Goal: Task Accomplishment & Management: Understand process/instructions

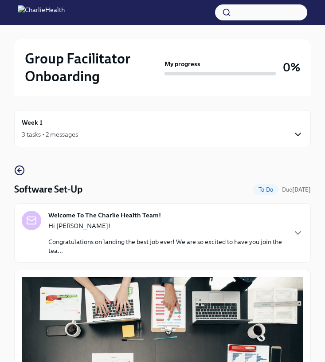
click at [293, 139] on icon "button" at bounding box center [298, 134] width 11 height 11
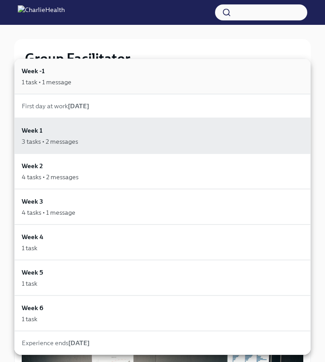
click at [80, 70] on div "Week -1 1 task • 1 message" at bounding box center [163, 76] width 282 height 20
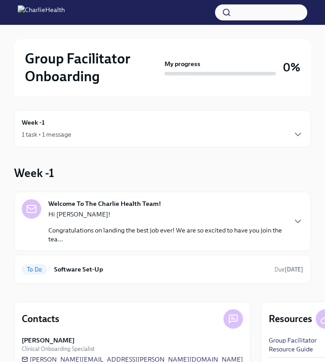
click at [121, 222] on div "Hi [PERSON_NAME]! Congratulations on landing the best job ever! We are so excit…" at bounding box center [166, 227] width 237 height 34
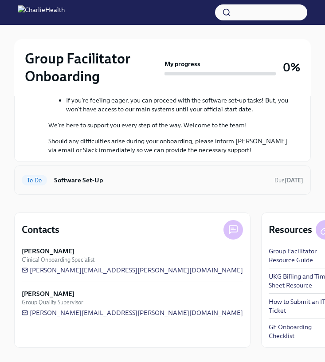
click at [148, 185] on h6 "Software Set-Up" at bounding box center [160, 180] width 213 height 10
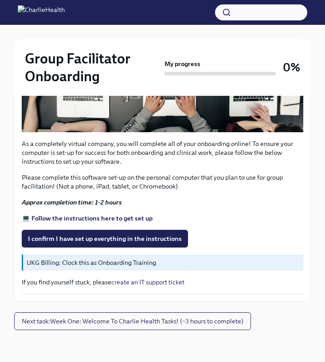
scroll to position [311, 0]
click at [142, 239] on span "I confirm I have set up everything in the instructions" at bounding box center [105, 238] width 154 height 9
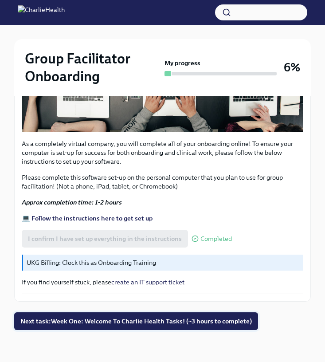
click at [127, 324] on span "Next task : Week One: Welcome To Charlie Health Tasks! (~3 hours to complete)" at bounding box center [135, 321] width 231 height 9
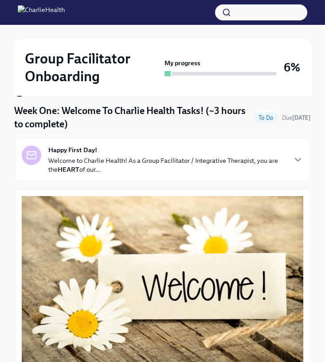
scroll to position [78, 0]
click at [299, 155] on icon "button" at bounding box center [298, 159] width 11 height 11
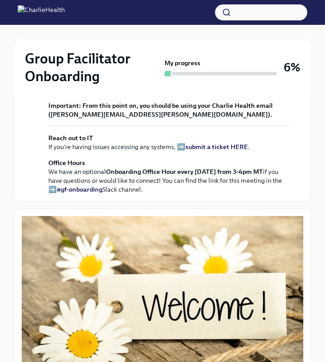
scroll to position [312, 0]
